Goal: Transaction & Acquisition: Subscribe to service/newsletter

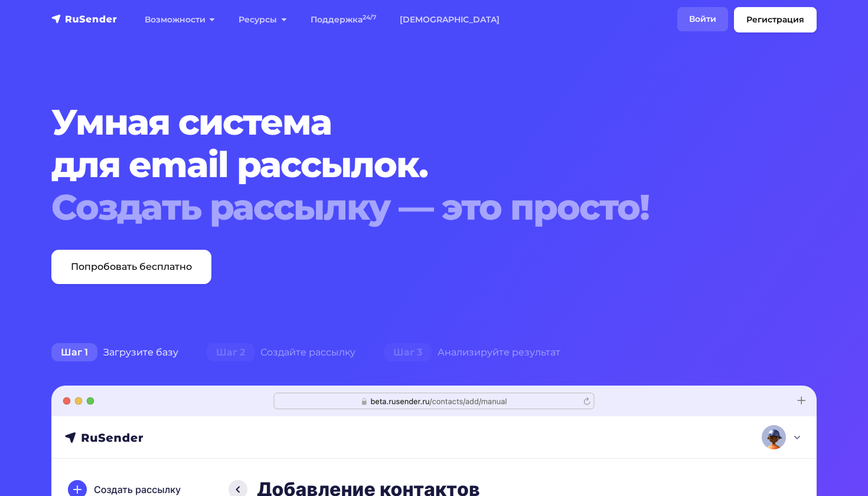
click at [701, 23] on link "Войти" at bounding box center [702, 19] width 51 height 24
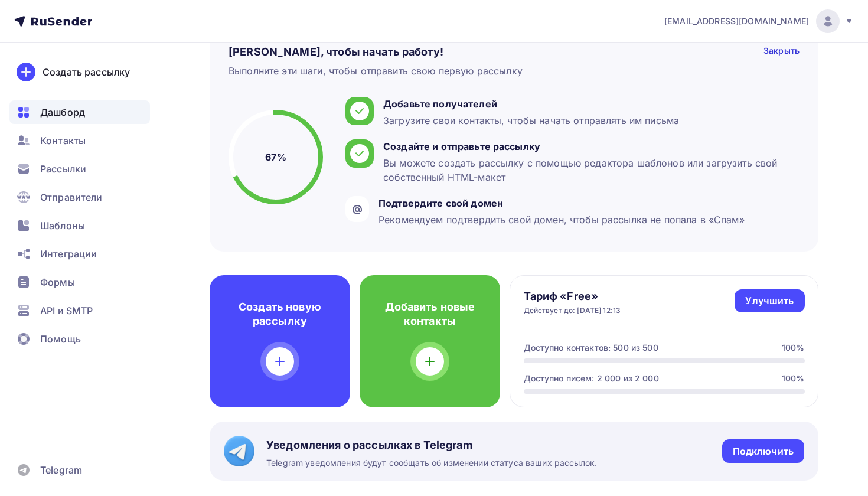
scroll to position [104, 0]
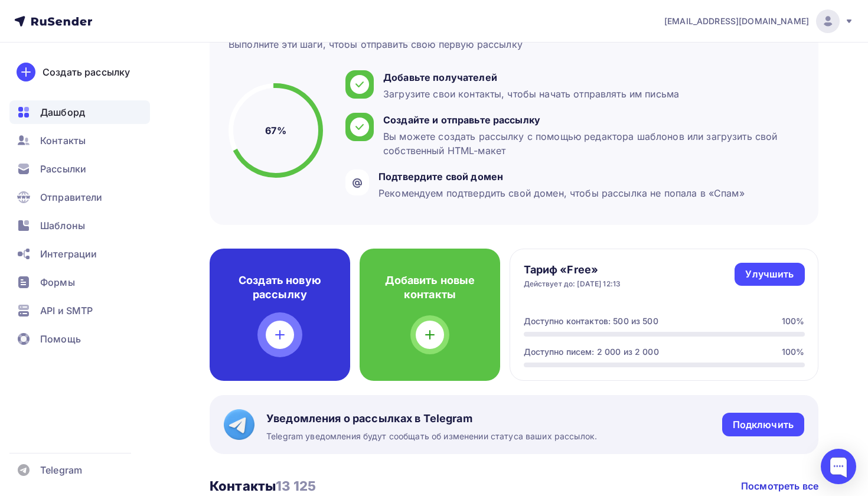
click at [293, 338] on div at bounding box center [280, 334] width 28 height 28
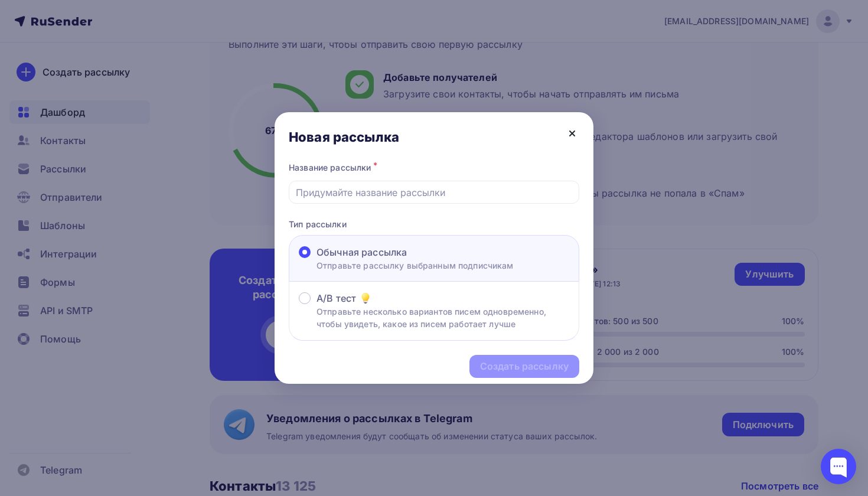
click at [571, 133] on icon at bounding box center [572, 133] width 5 height 5
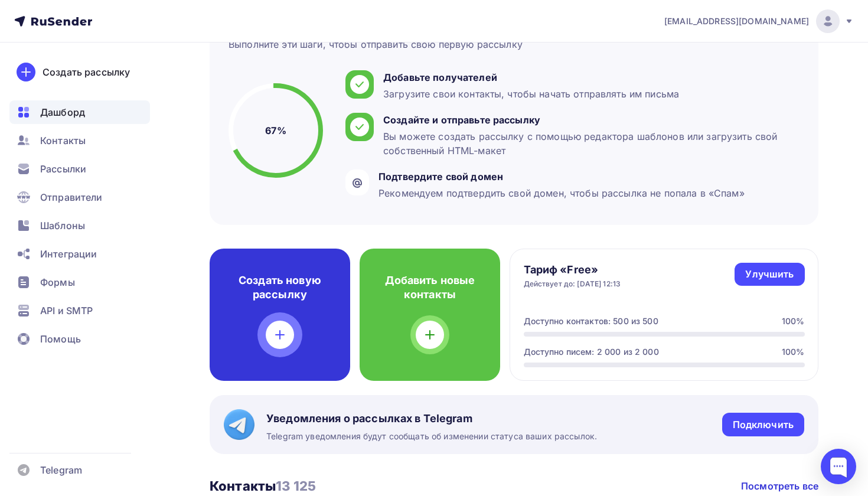
click at [289, 325] on div at bounding box center [280, 334] width 28 height 28
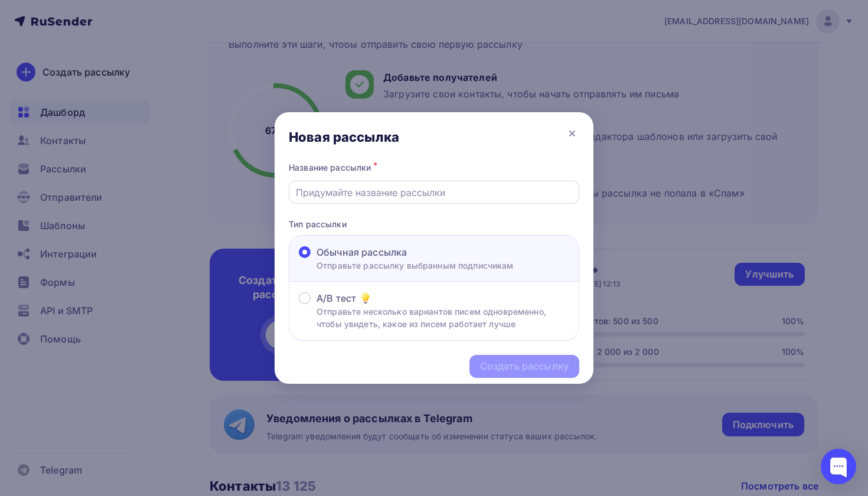
click at [402, 198] on input "text" at bounding box center [434, 192] width 277 height 14
type input "L"
type input "Дизайнеры"
click at [528, 358] on div "Создать рассылку" at bounding box center [524, 366] width 110 height 23
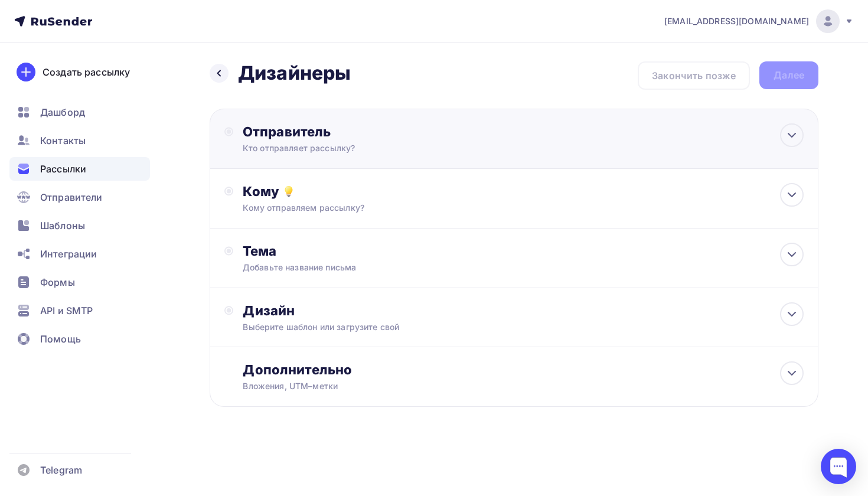
click at [331, 130] on div "Отправитель" at bounding box center [371, 131] width 256 height 17
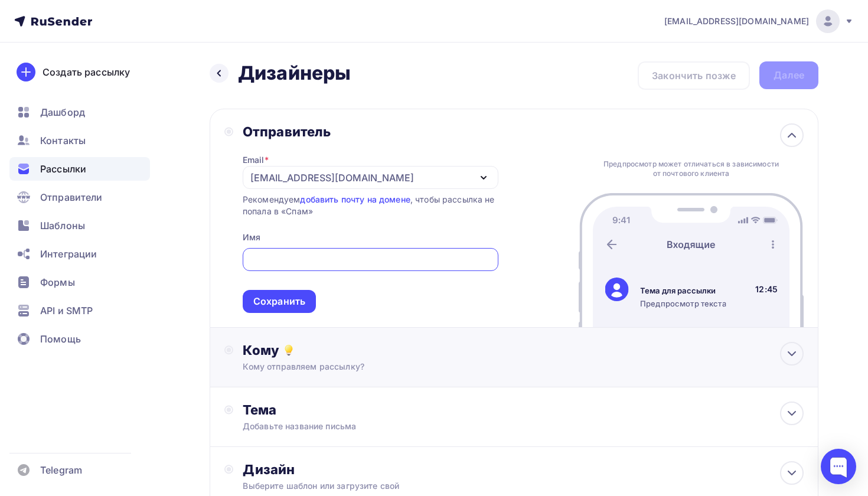
click at [310, 362] on div "Кому Кому отправляем рассылку? Списки получателей Выберите список Все списки id…" at bounding box center [523, 357] width 561 height 31
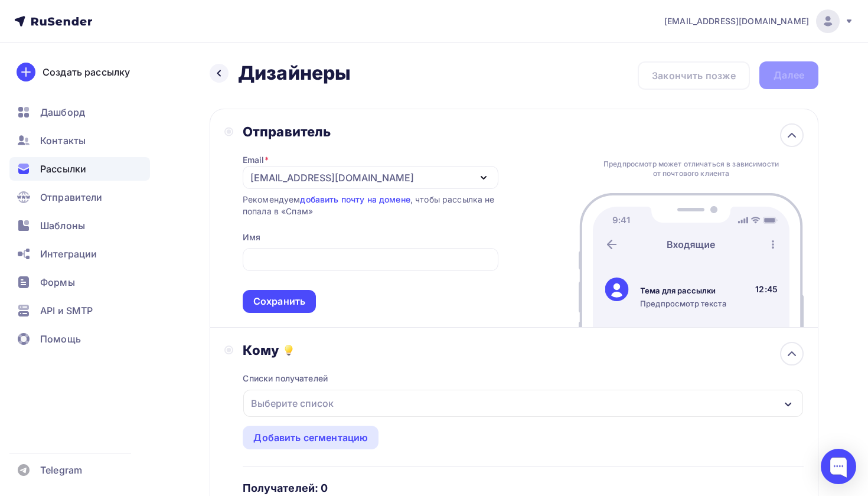
click at [295, 402] on div "Выберите список" at bounding box center [292, 402] width 92 height 21
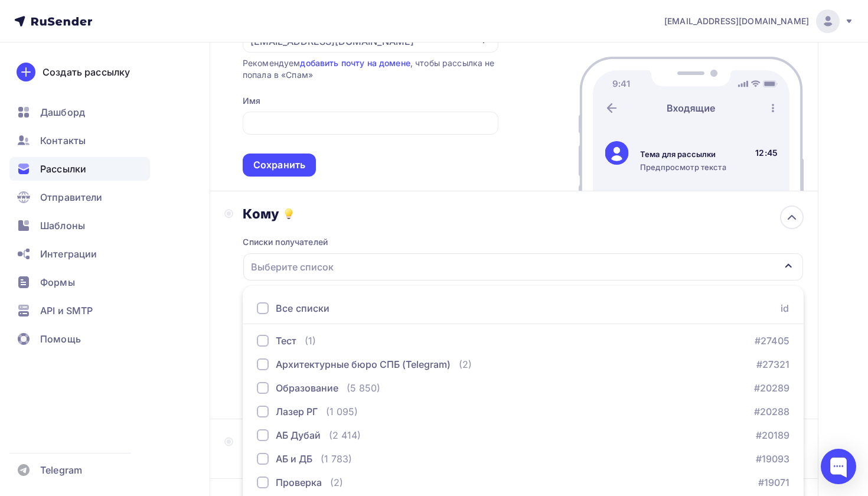
scroll to position [127, 0]
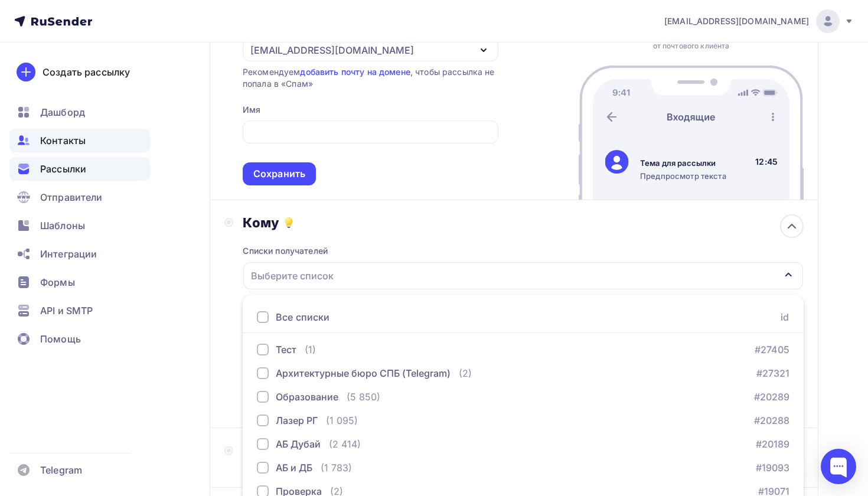
click at [85, 139] on span "Контакты" at bounding box center [62, 140] width 45 height 14
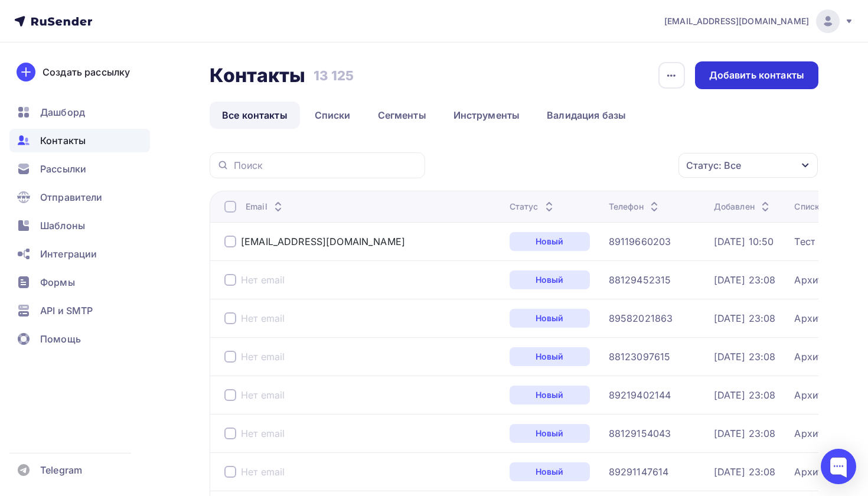
click at [750, 85] on div "Добавить контакты" at bounding box center [756, 75] width 123 height 28
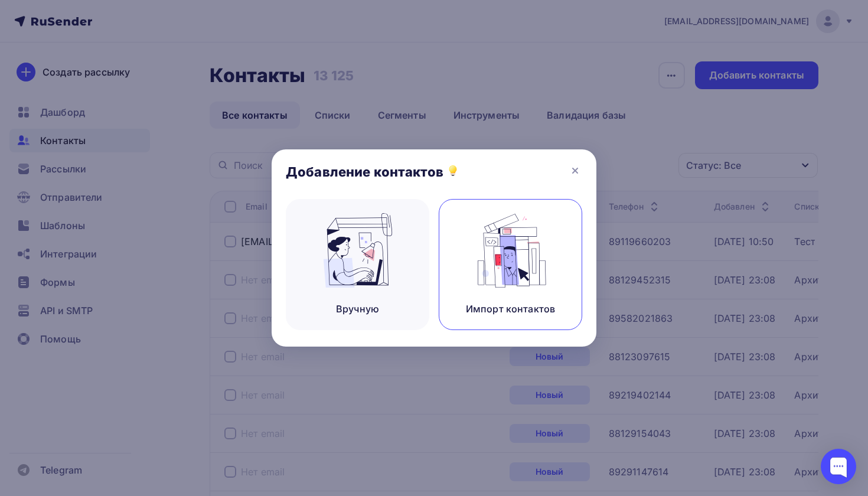
click at [512, 288] on div "Импорт контактов" at bounding box center [509, 264] width 143 height 131
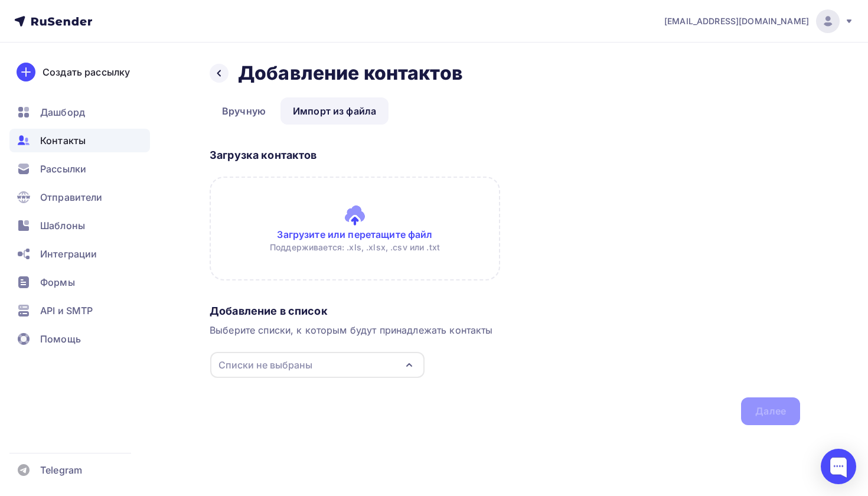
click at [341, 211] on input "file" at bounding box center [355, 228] width 290 height 104
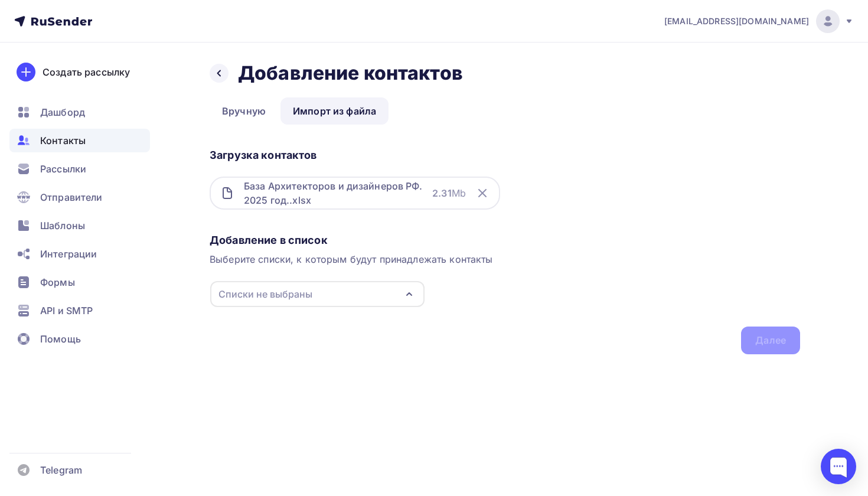
click at [371, 299] on div "Списки не выбраны" at bounding box center [317, 294] width 214 height 26
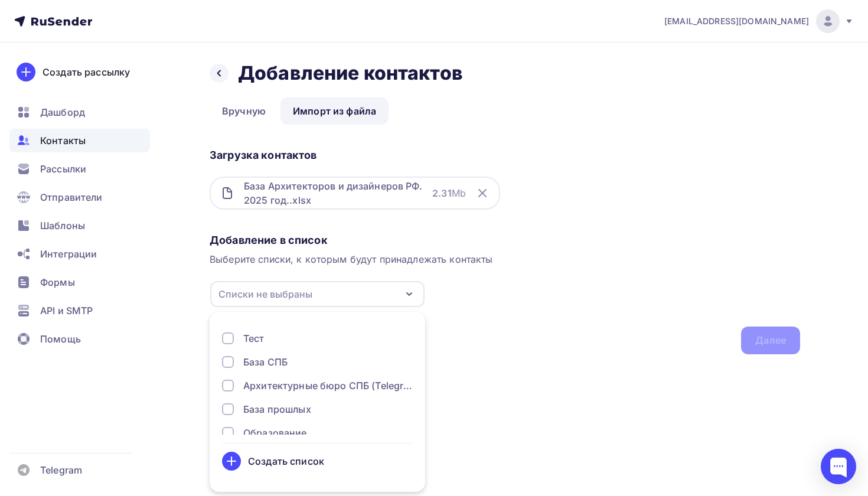
click at [289, 464] on div "Создать список" at bounding box center [286, 461] width 76 height 14
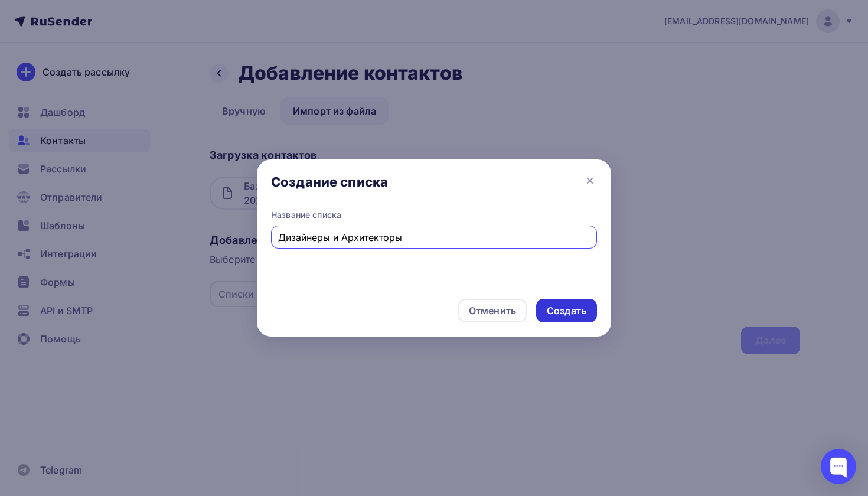
type input "Дизайнеры и Архитекторы"
click at [572, 312] on div "Создать" at bounding box center [566, 311] width 40 height 14
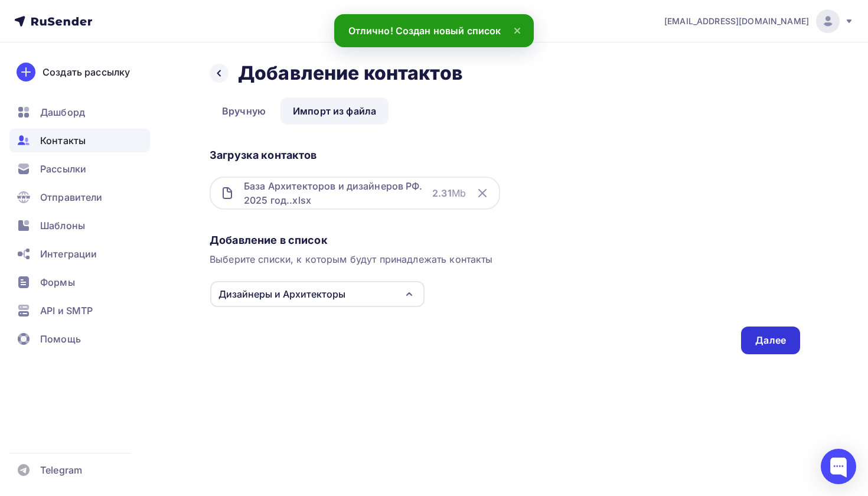
click at [779, 350] on div "Далее" at bounding box center [770, 340] width 59 height 28
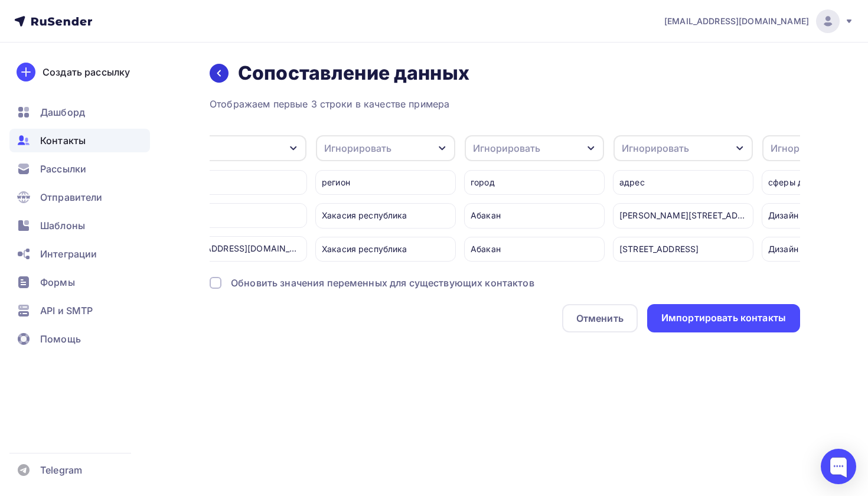
click at [224, 76] on div at bounding box center [219, 73] width 19 height 19
